Goal: Task Accomplishment & Management: Manage account settings

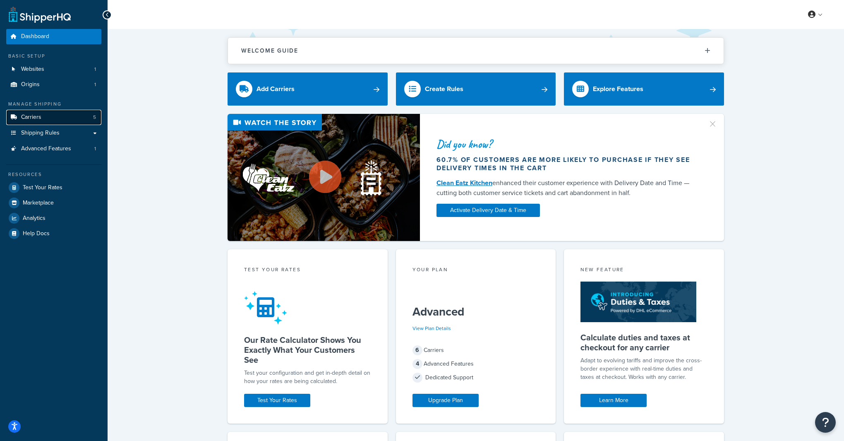
click at [82, 121] on link "Carriers 5" at bounding box center [53, 117] width 95 height 15
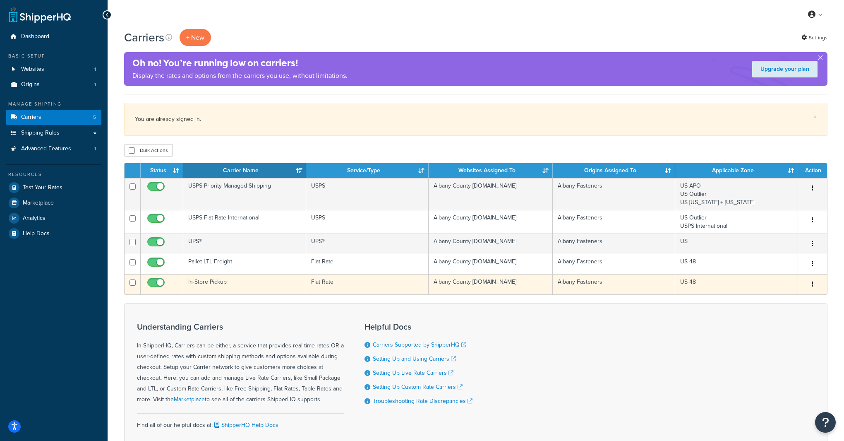
click at [814, 284] on button "button" at bounding box center [813, 284] width 12 height 13
click at [788, 299] on link "Edit" at bounding box center [778, 302] width 65 height 17
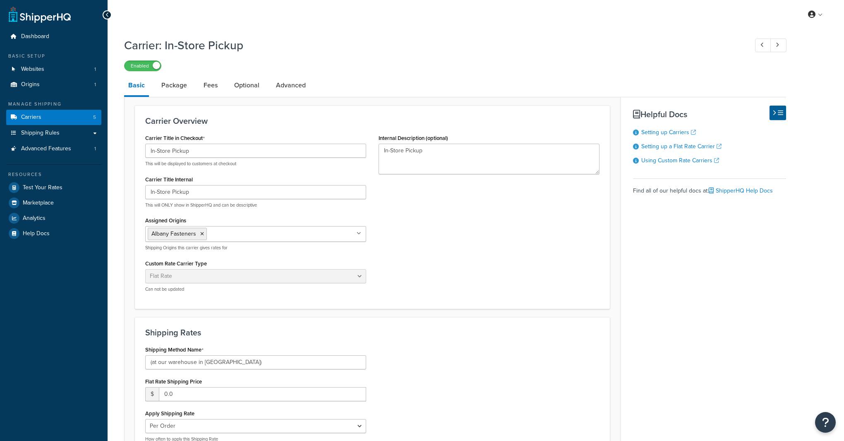
select select "flat"
click at [222, 396] on input "0.0" at bounding box center [262, 394] width 207 height 14
type input "0.01"
click at [446, 383] on div "Shipping Method Name (at our warehouse in [GEOGRAPHIC_DATA]) Flat Rate Shipping…" at bounding box center [372, 395] width 467 height 105
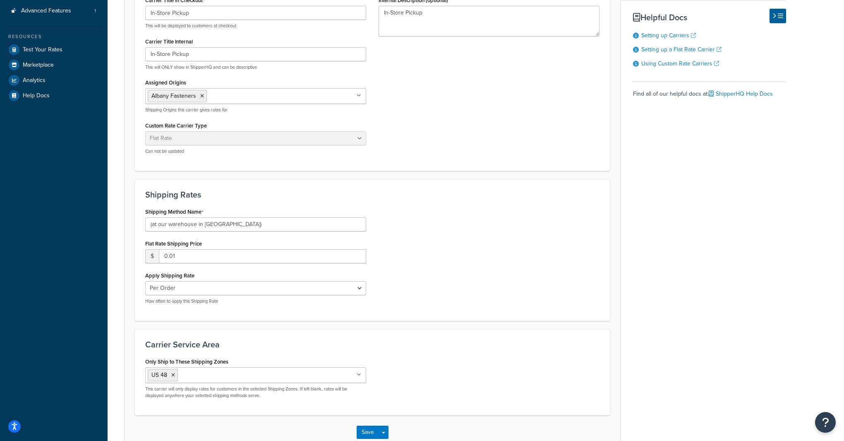
scroll to position [145, 0]
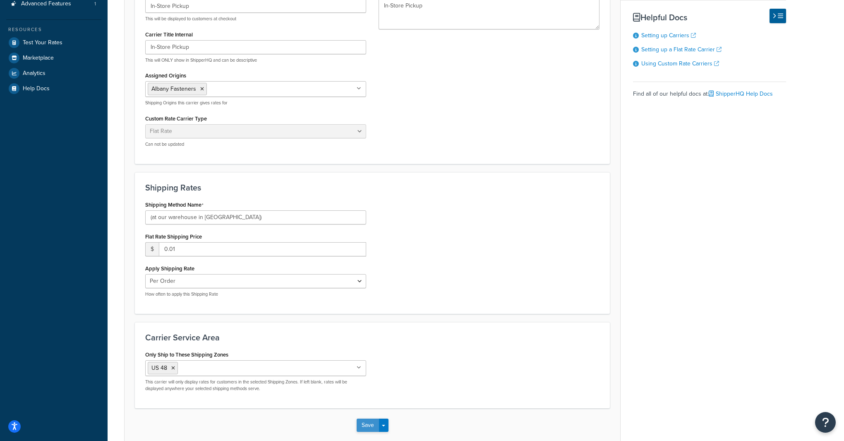
click at [359, 431] on button "Save" at bounding box center [368, 424] width 22 height 13
